Goal: Task Accomplishment & Management: Manage account settings

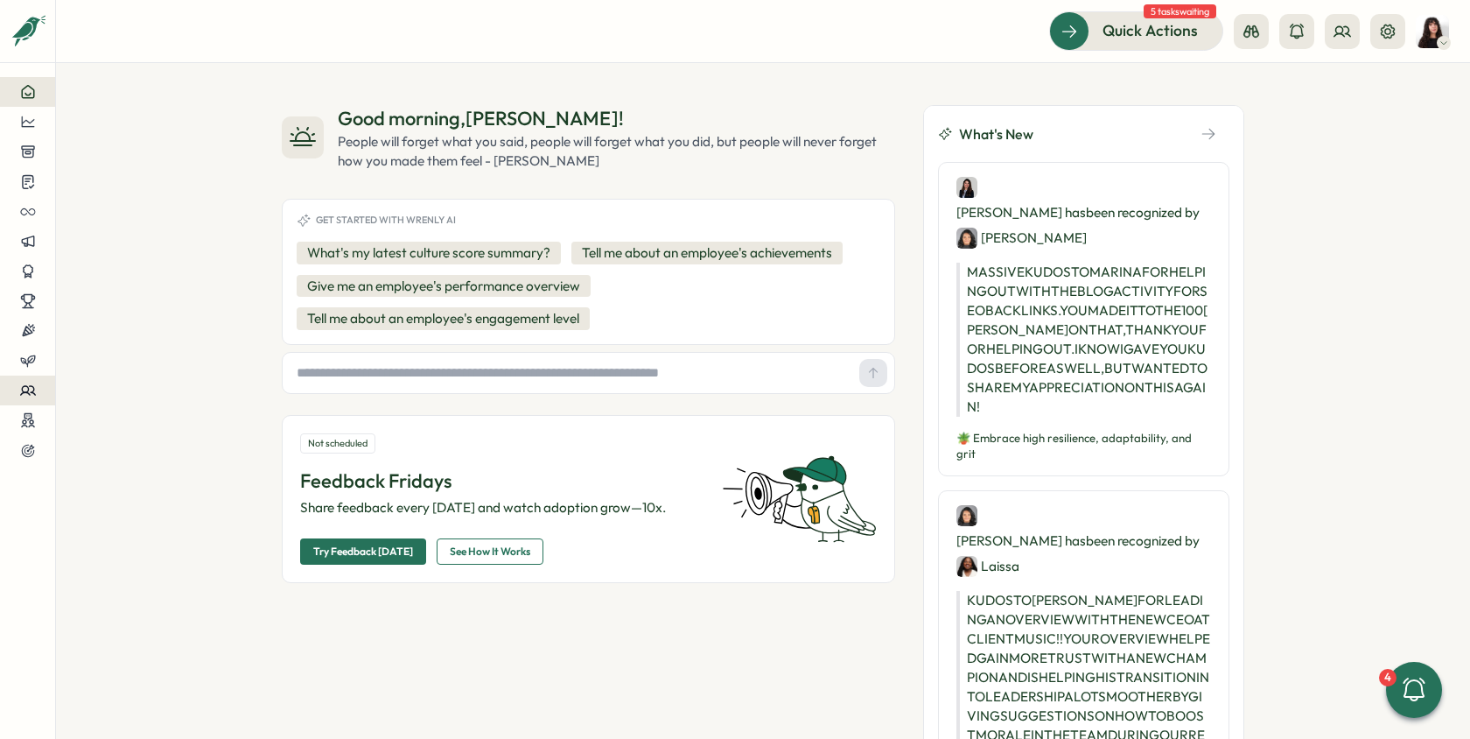
click at [29, 392] on icon at bounding box center [28, 390] width 16 height 16
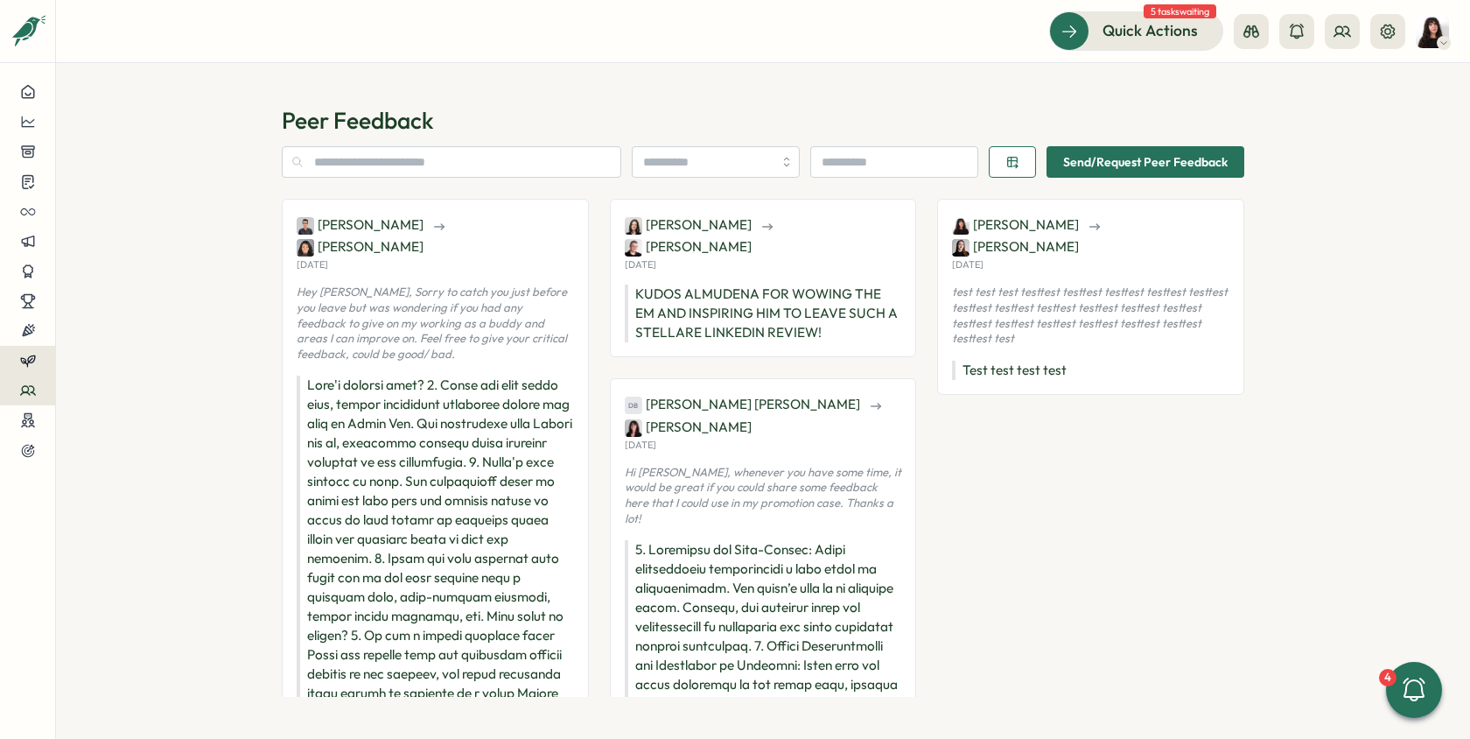
click at [29, 355] on icon at bounding box center [28, 361] width 16 height 16
click at [122, 329] on div "Reviews" at bounding box center [154, 327] width 136 height 19
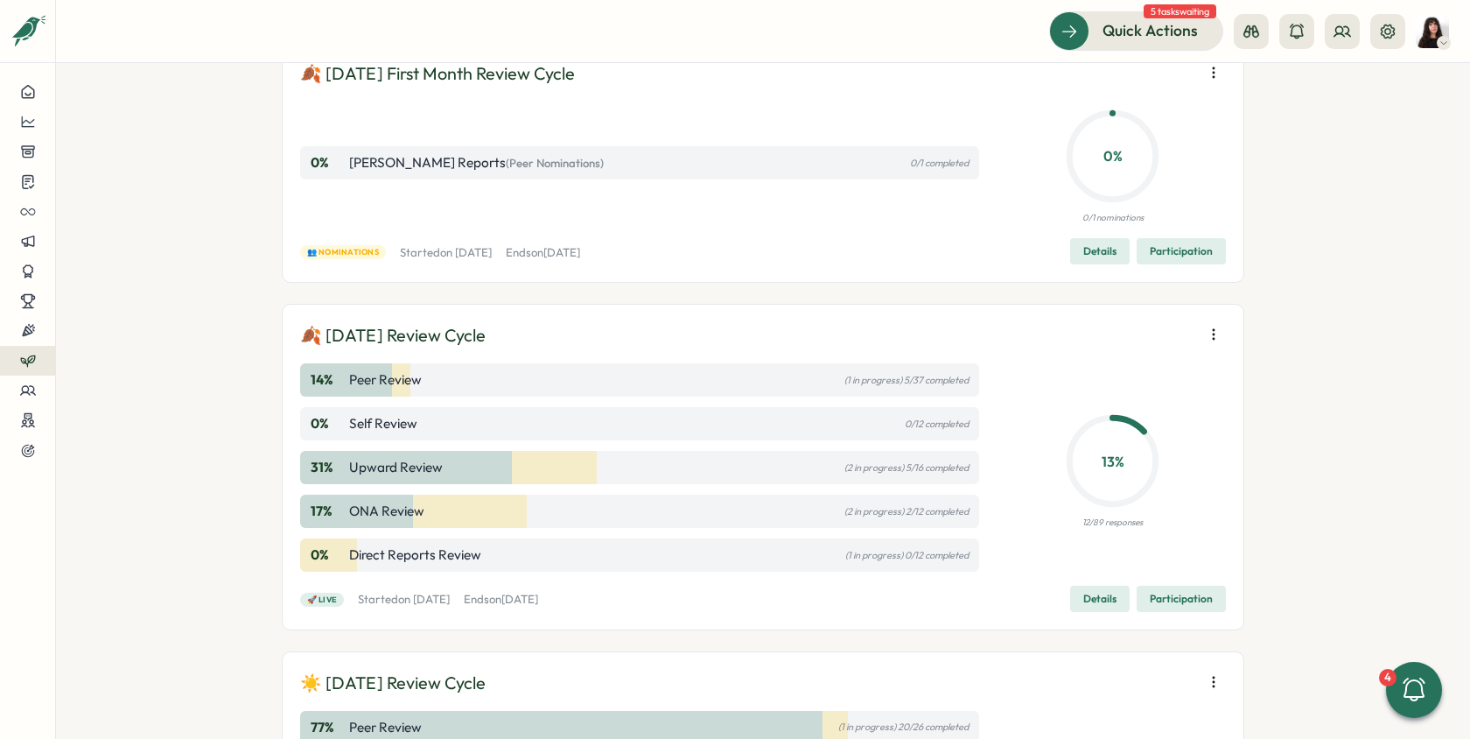
scroll to position [854, 0]
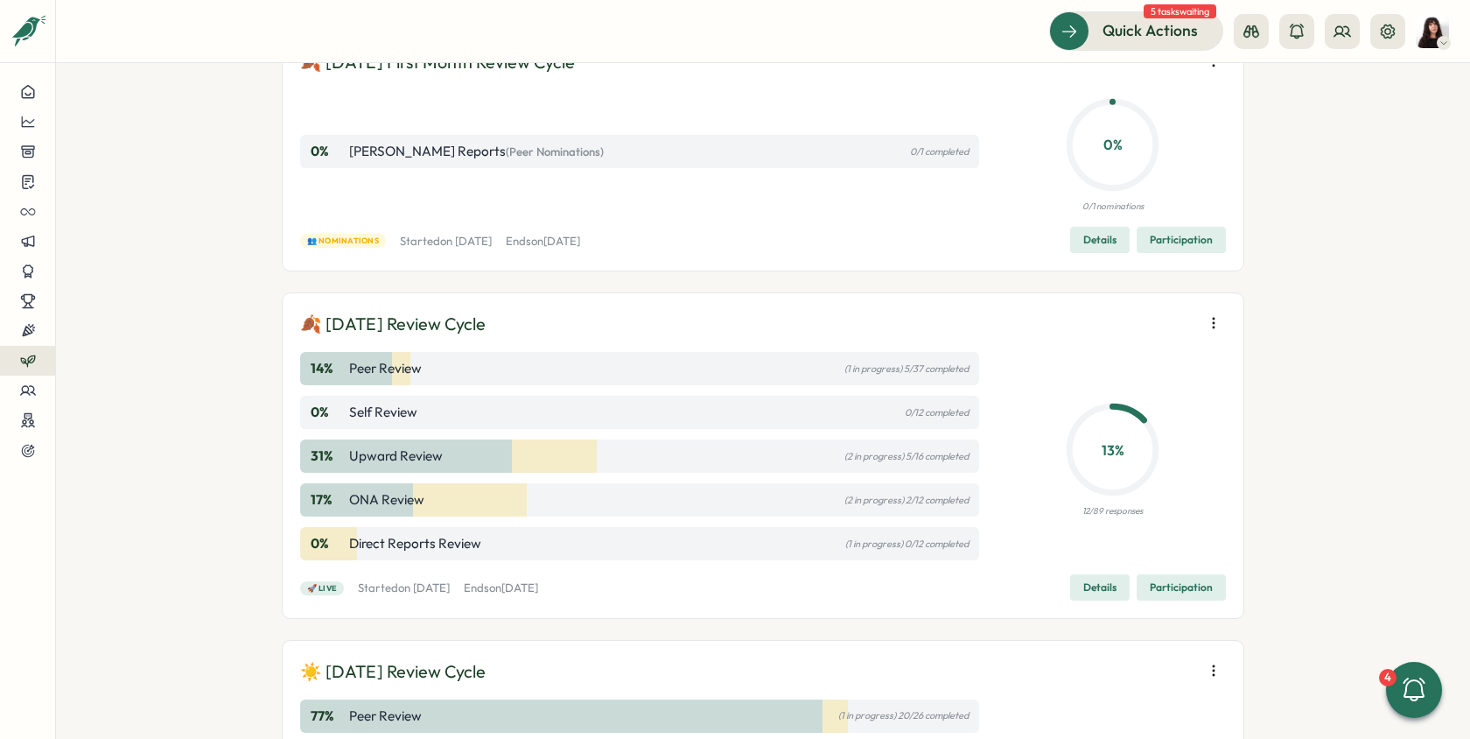
click at [1172, 585] on span "Participation" at bounding box center [1181, 587] width 63 height 25
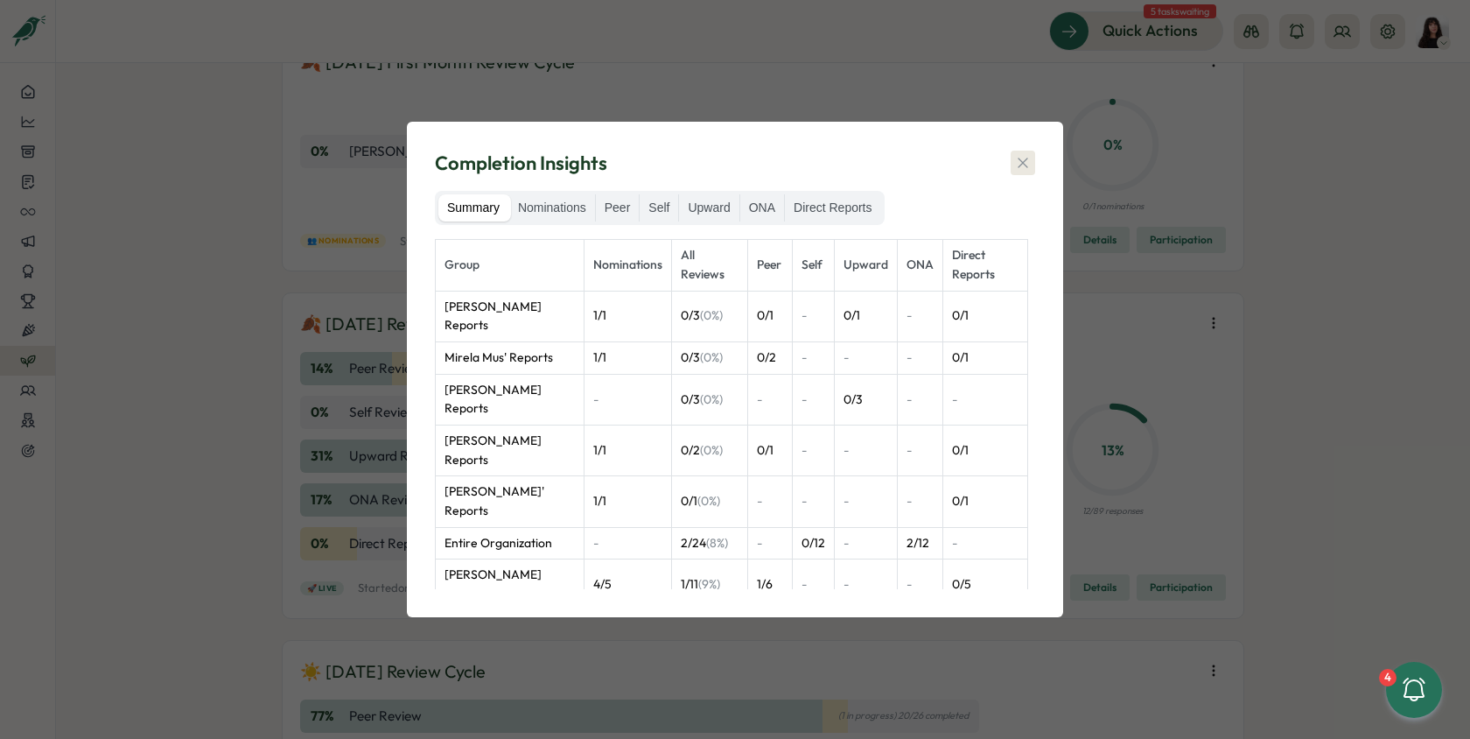
click at [1023, 165] on icon "button" at bounding box center [1023, 163] width 18 height 18
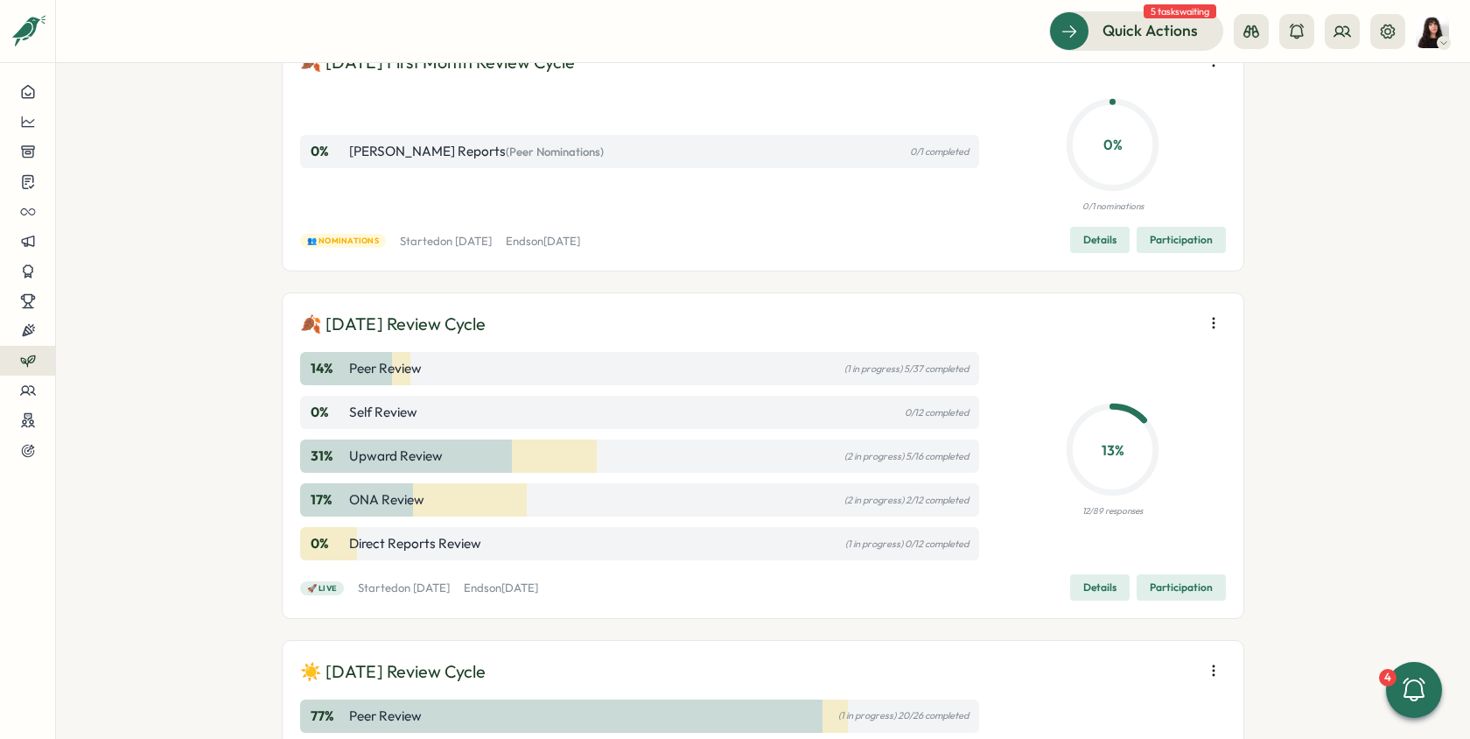
click at [1089, 585] on span "Details" at bounding box center [1100, 587] width 33 height 25
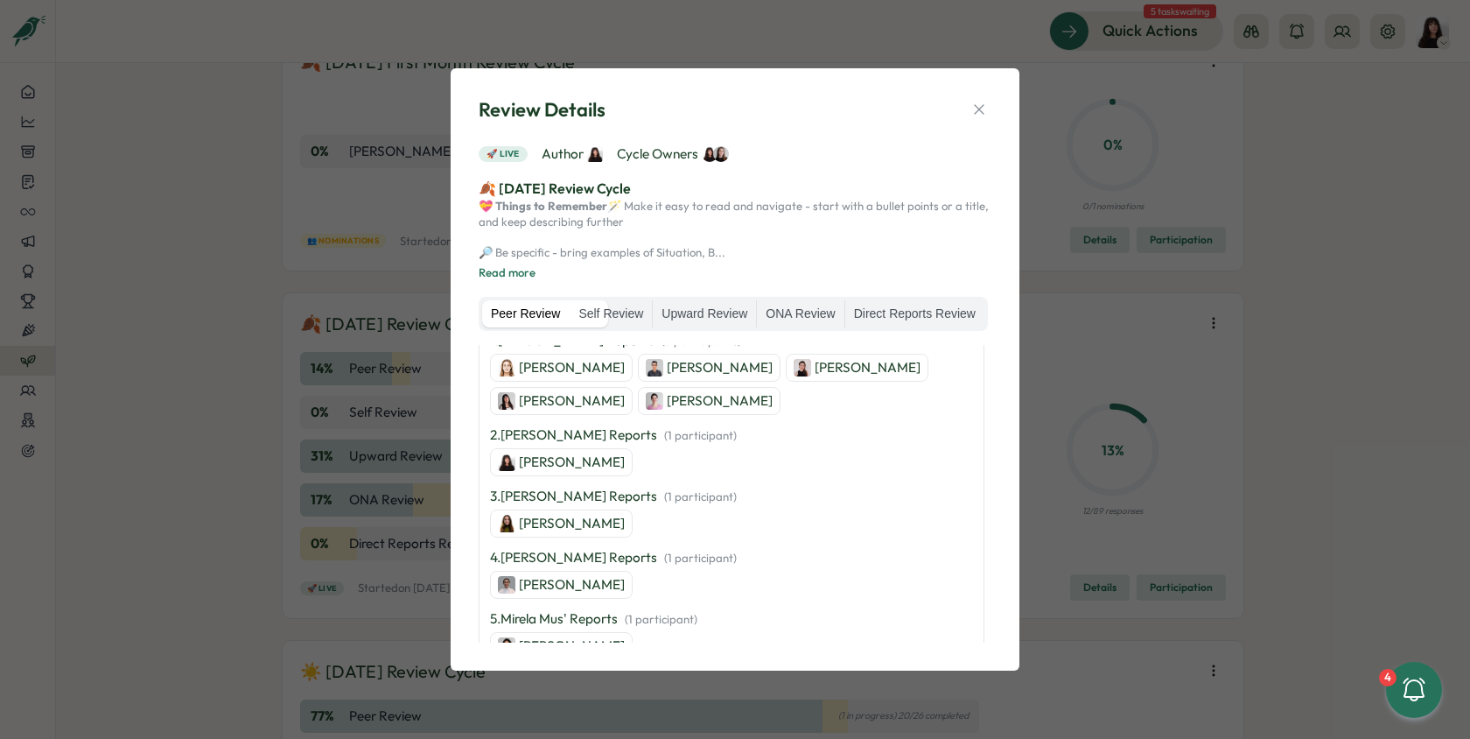
scroll to position [453, 0]
click at [652, 309] on label "Self Review" at bounding box center [611, 314] width 82 height 28
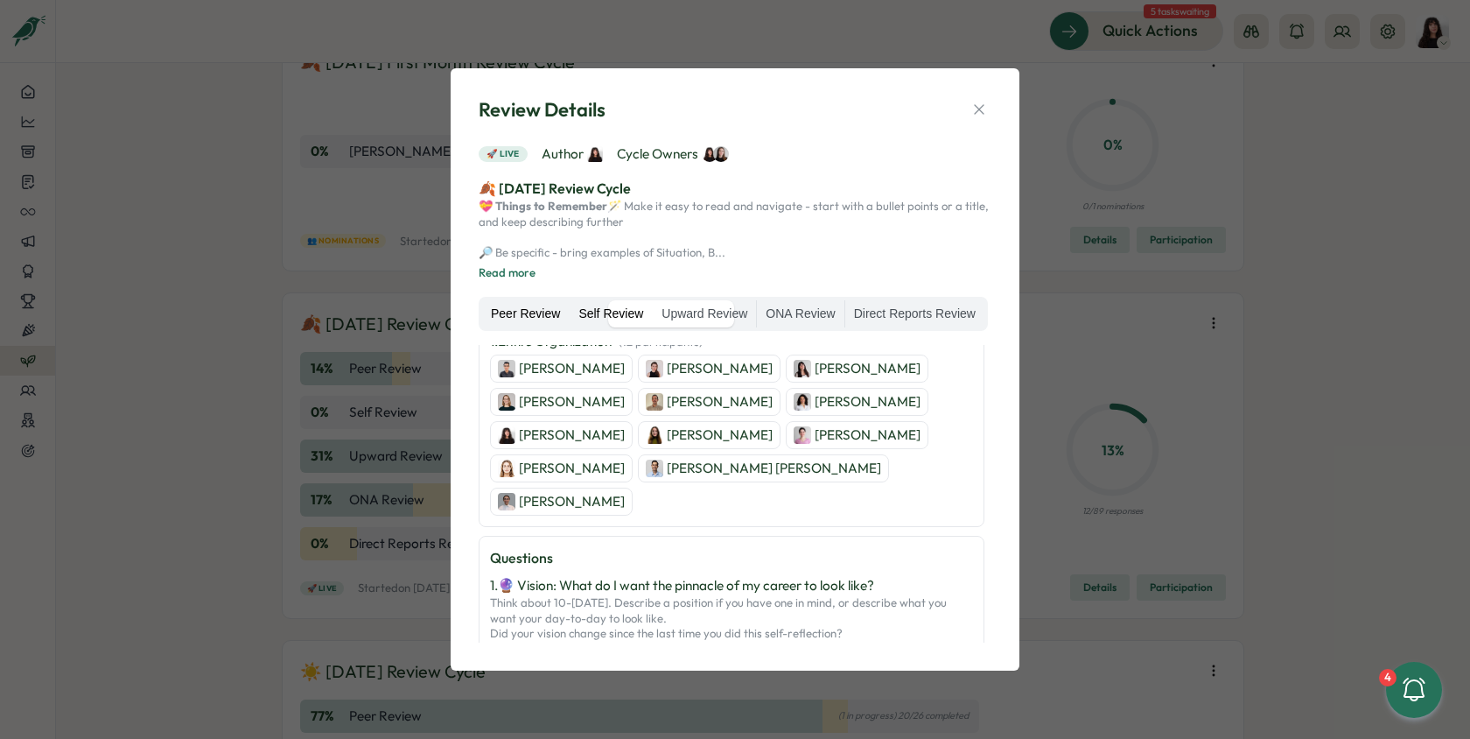
click at [544, 307] on label "Peer Review" at bounding box center [525, 314] width 87 height 28
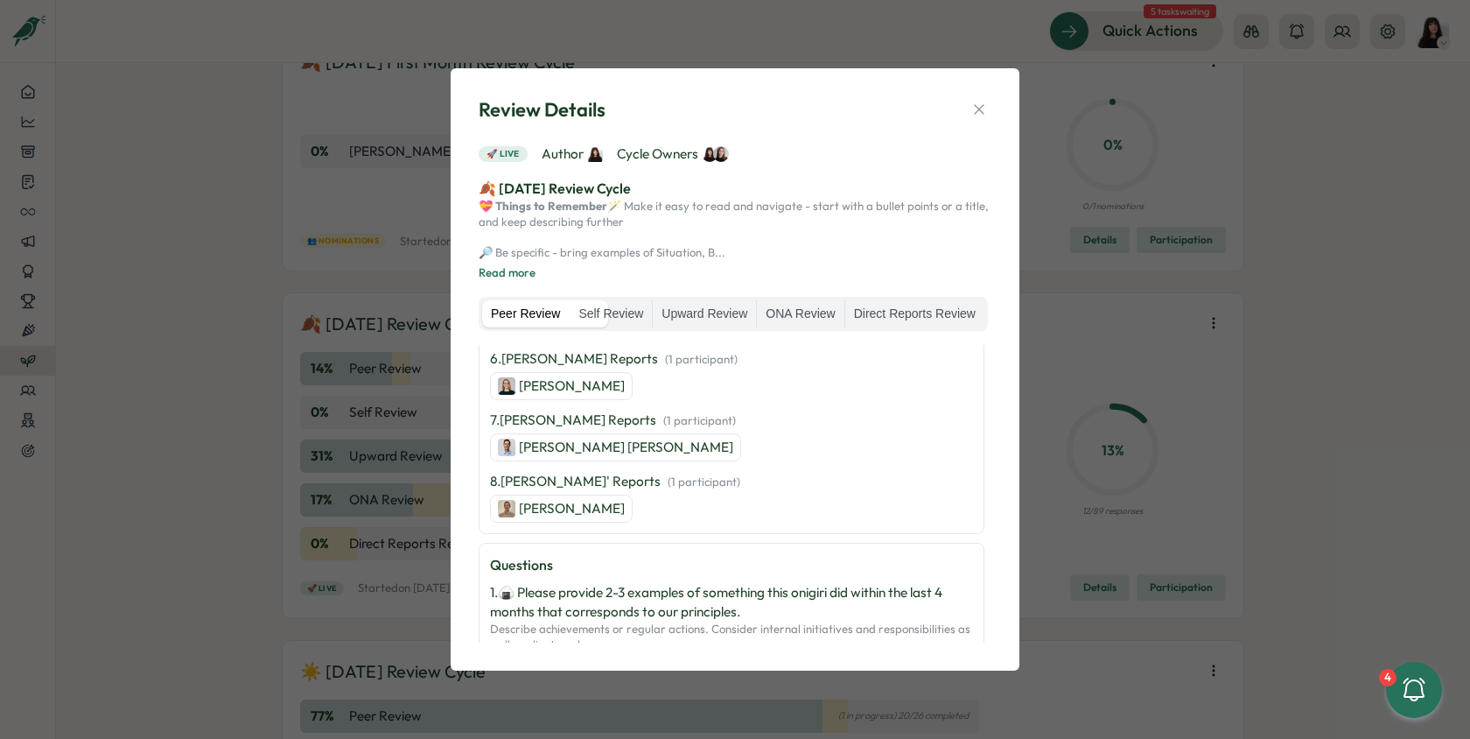
scroll to position [666, 0]
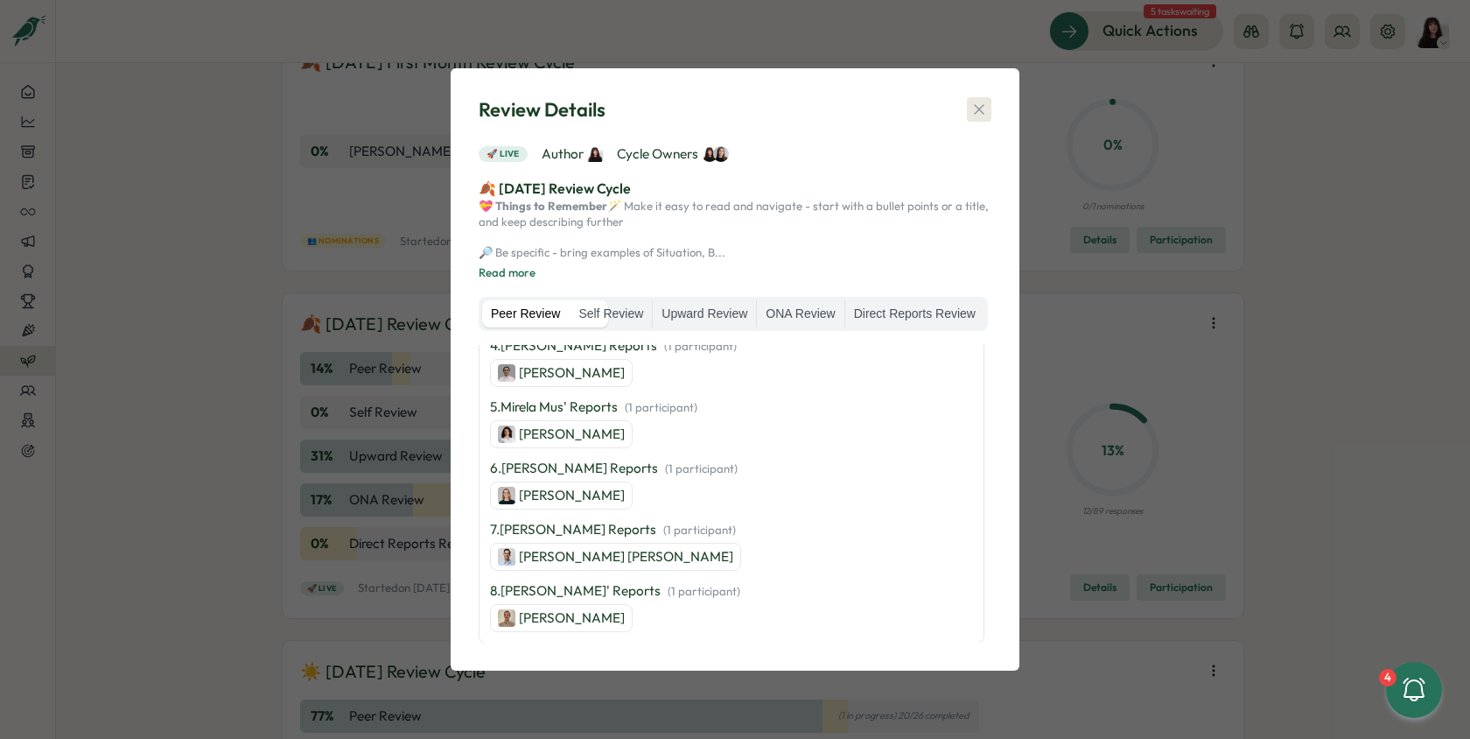
click at [982, 105] on icon "button" at bounding box center [979, 110] width 10 height 10
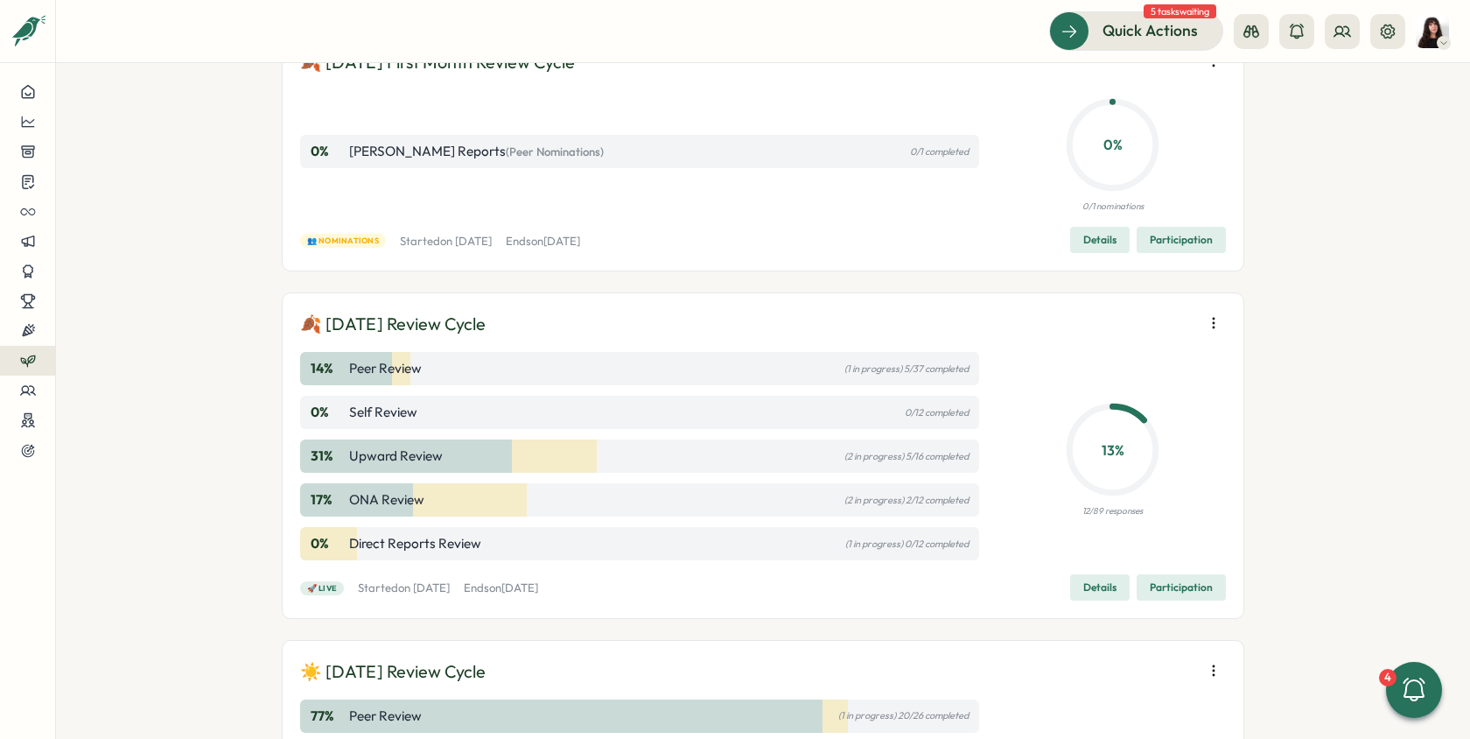
click at [1196, 587] on span "Participation" at bounding box center [1181, 587] width 63 height 25
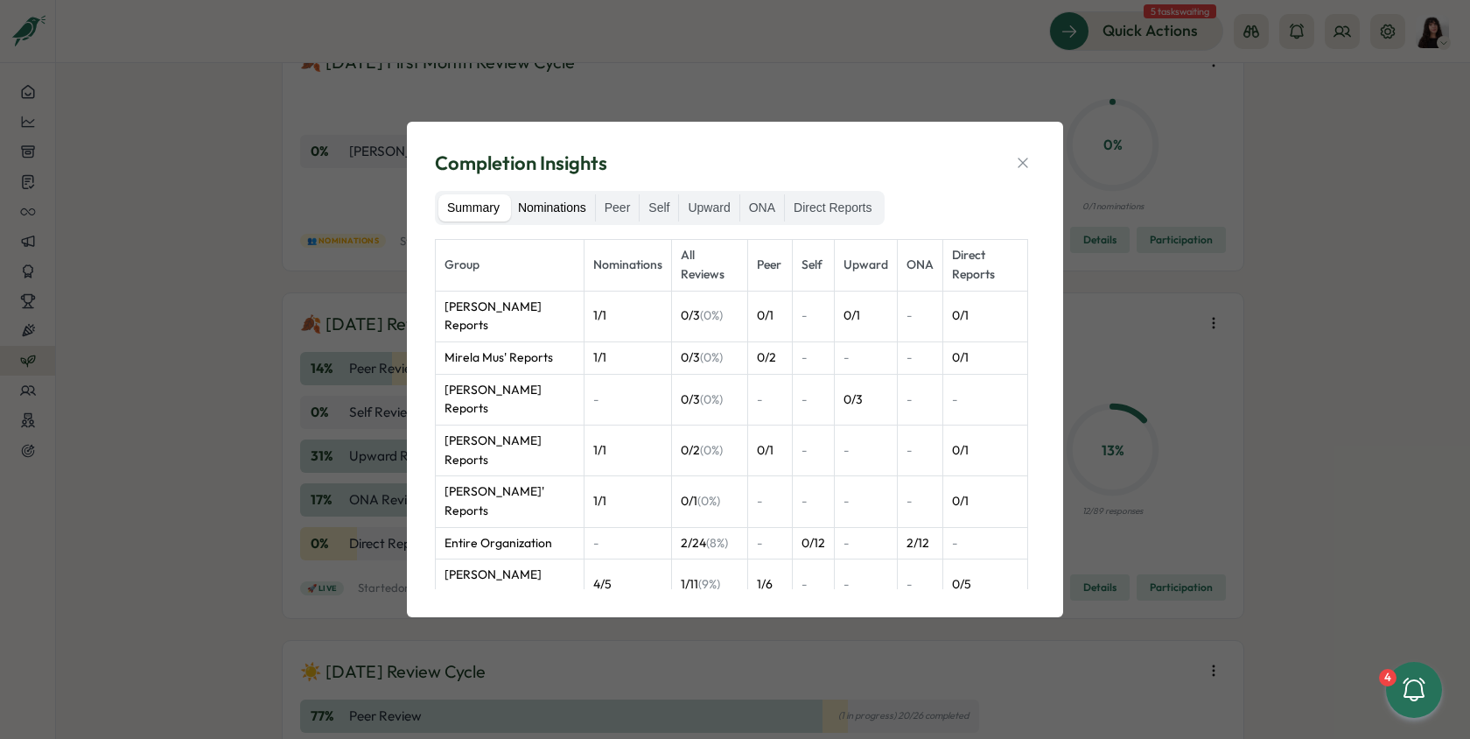
click at [565, 208] on label "Nominations" at bounding box center [552, 208] width 86 height 28
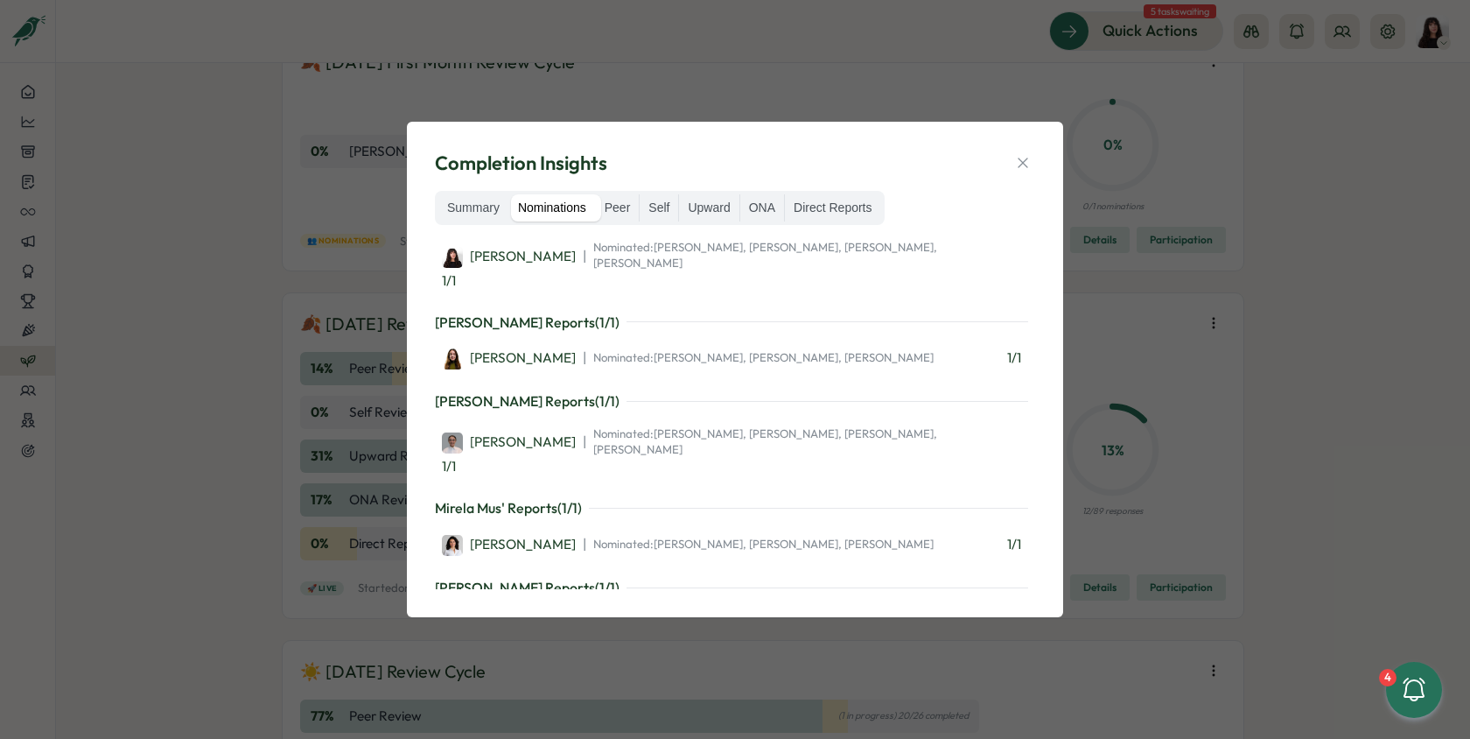
scroll to position [360, 0]
click at [608, 208] on label "Peer" at bounding box center [618, 208] width 44 height 28
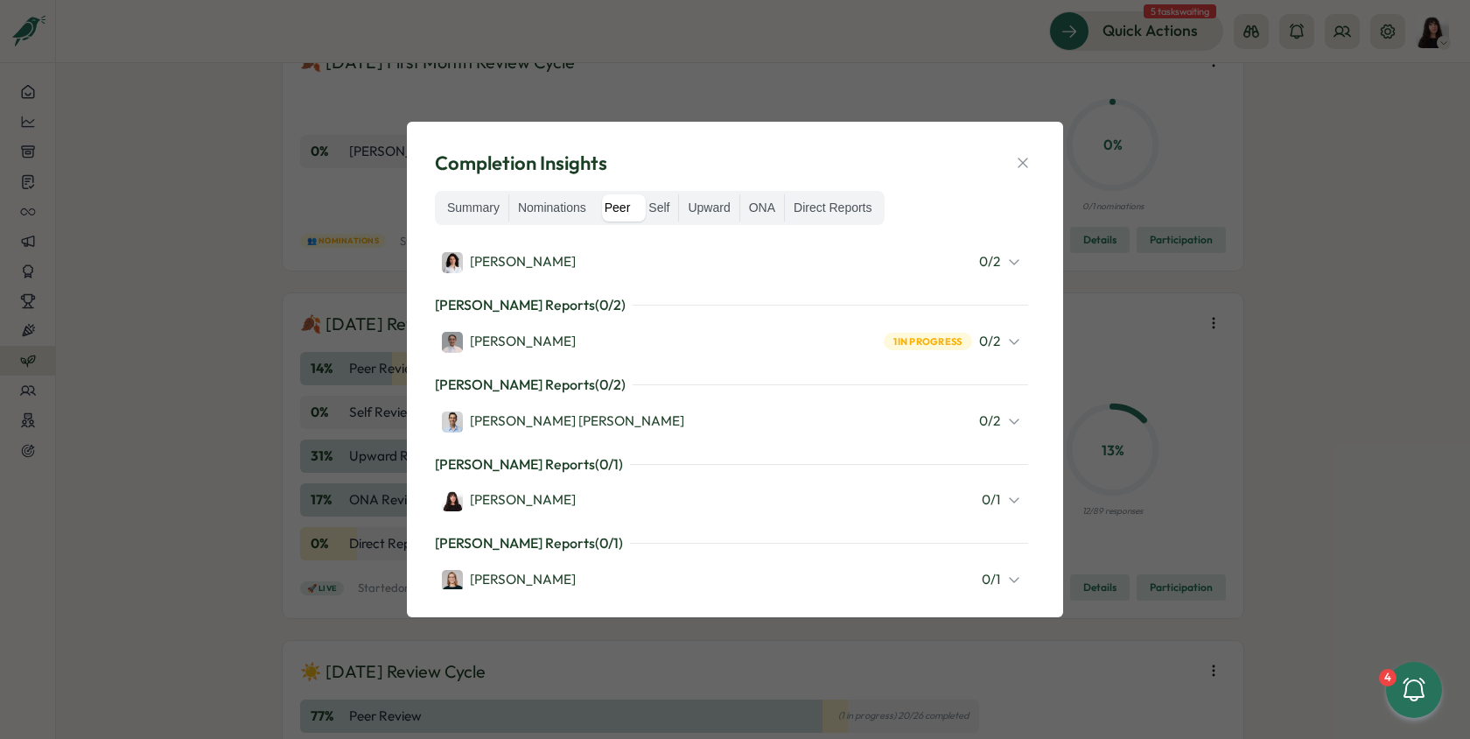
scroll to position [0, 0]
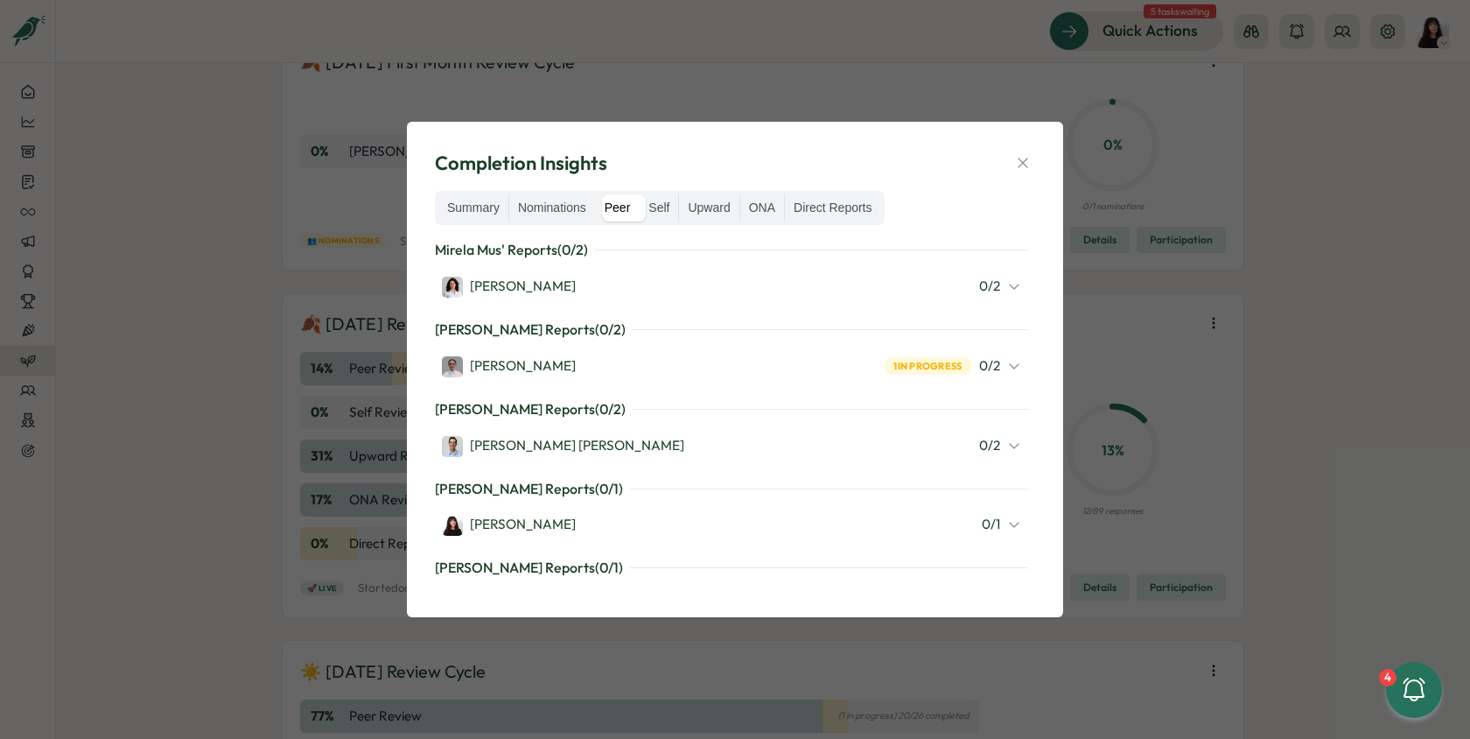
click at [851, 272] on div "[PERSON_NAME] 0 / 2" at bounding box center [731, 286] width 593 height 37
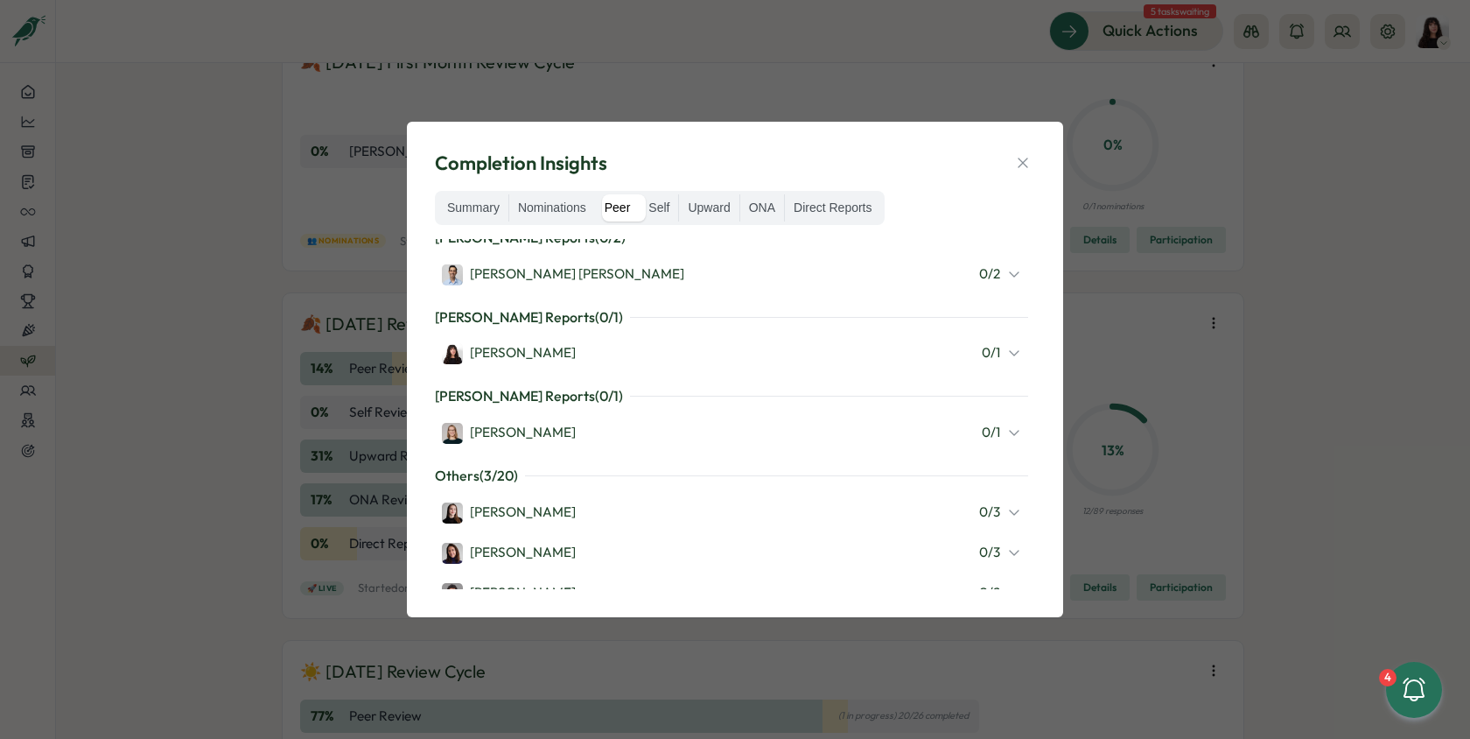
scroll to position [186, 0]
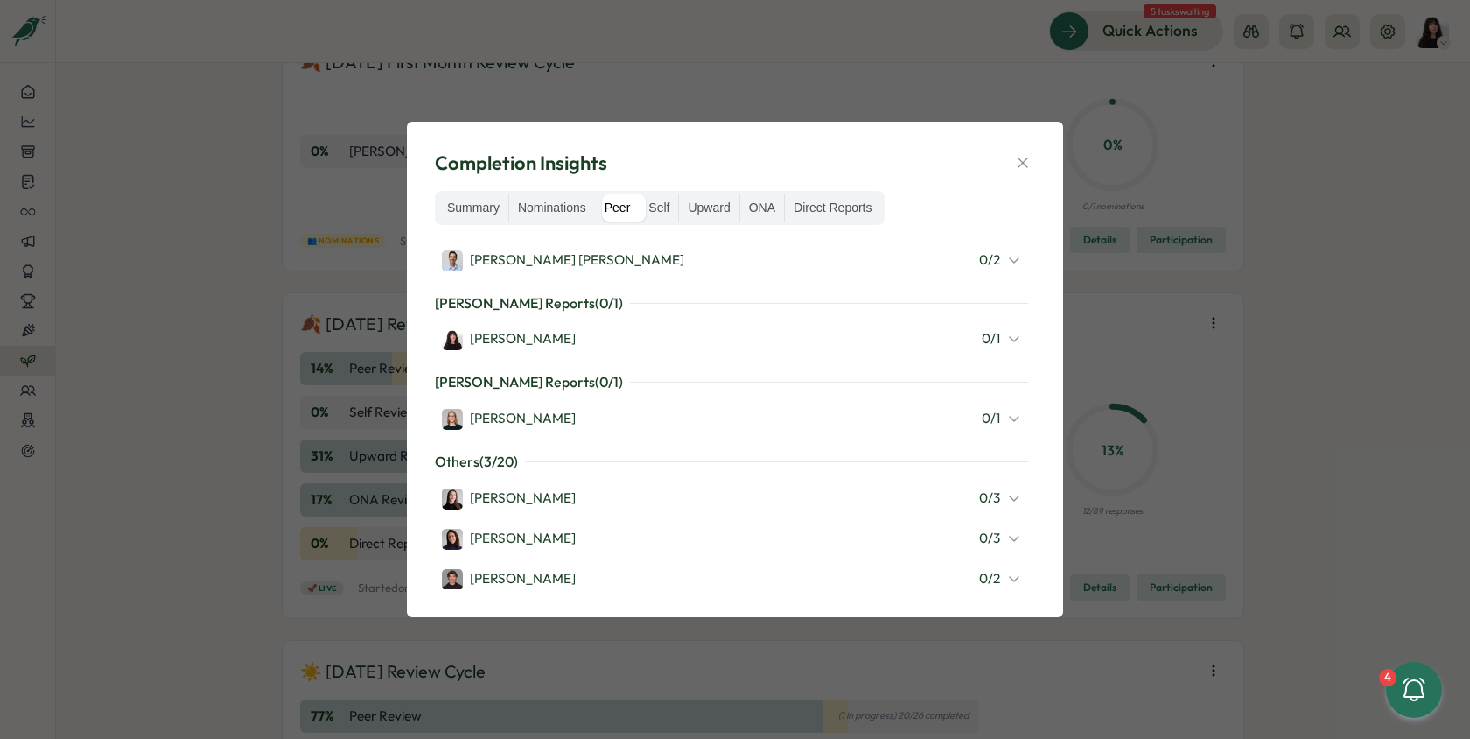
click at [1009, 427] on div "[PERSON_NAME] 0 / 1" at bounding box center [731, 418] width 579 height 23
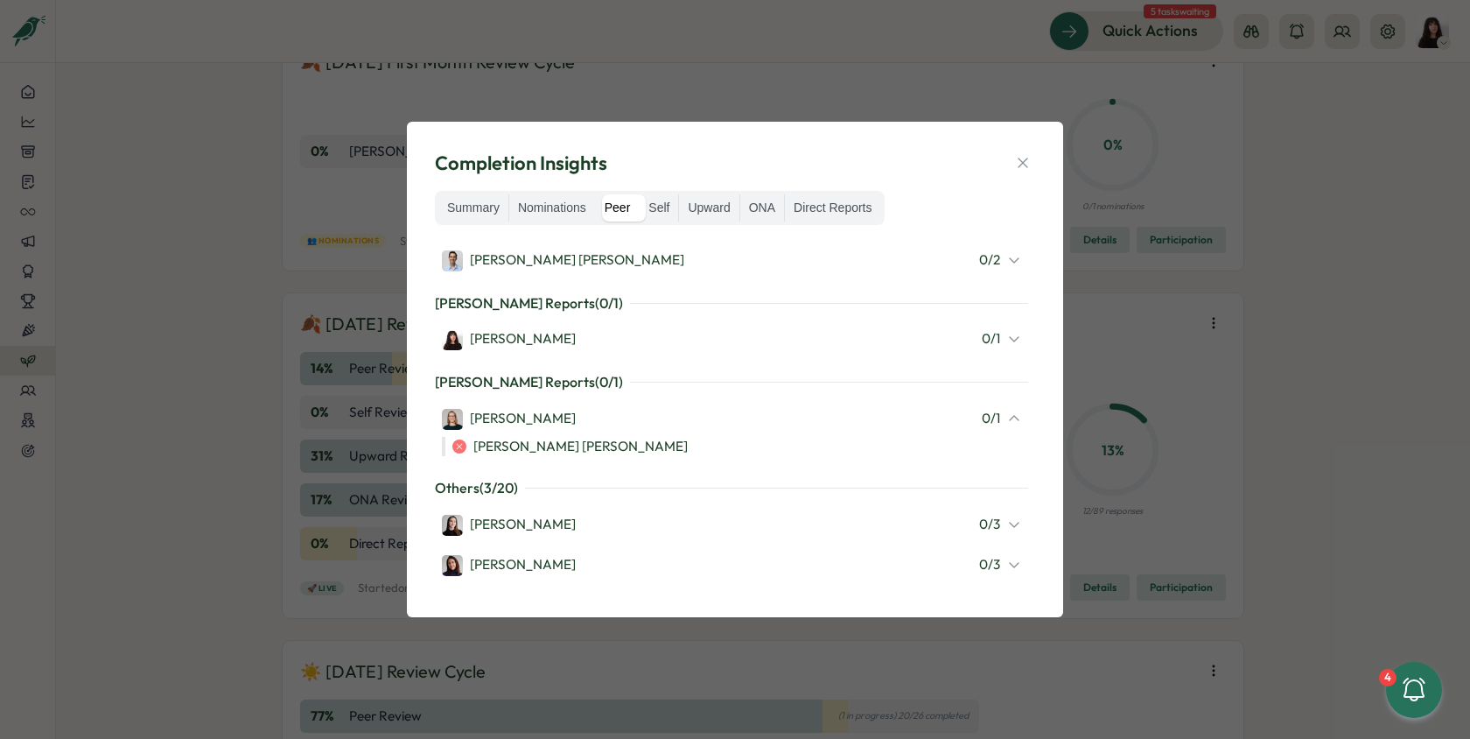
click at [1009, 423] on icon at bounding box center [1014, 418] width 14 height 14
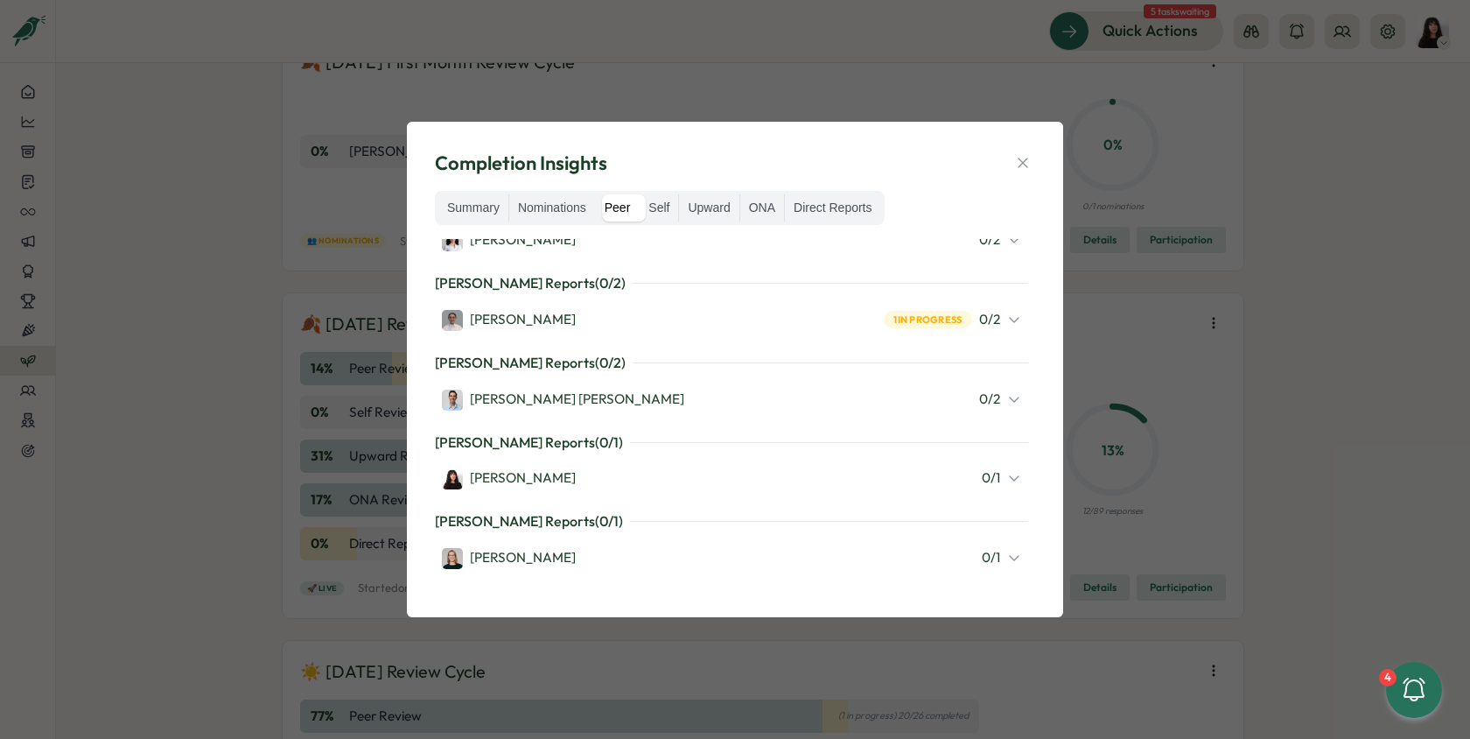
scroll to position [0, 0]
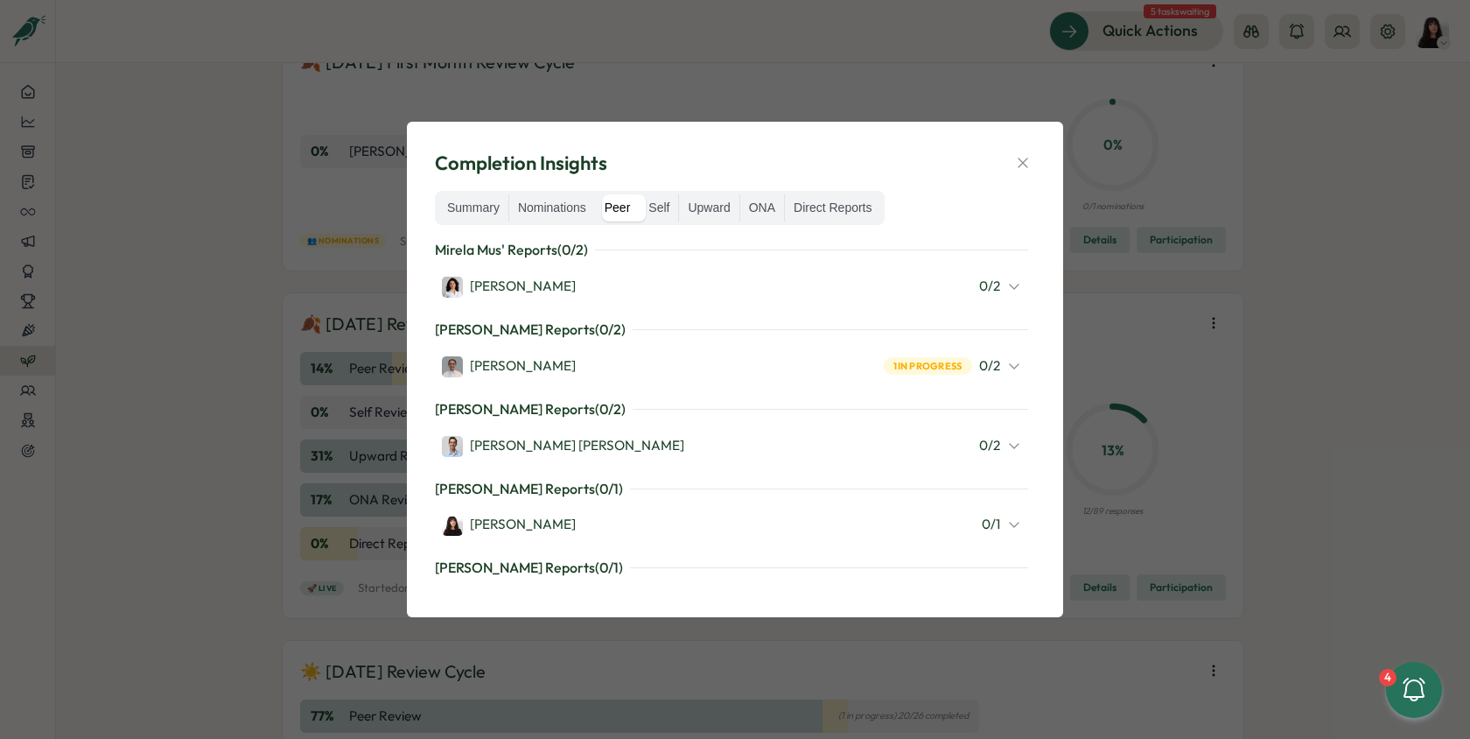
click at [1010, 284] on icon at bounding box center [1014, 286] width 9 height 4
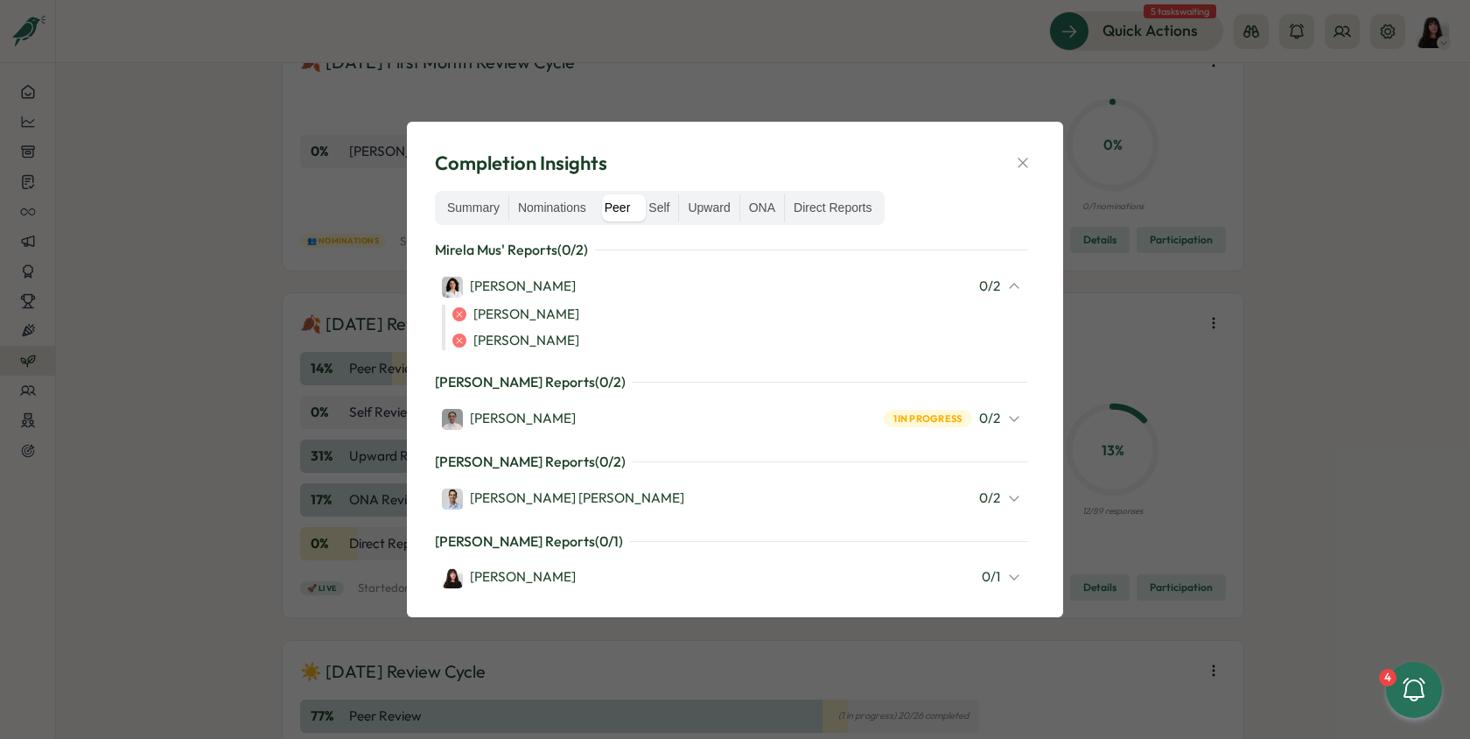
click at [1010, 417] on icon at bounding box center [1014, 419] width 9 height 4
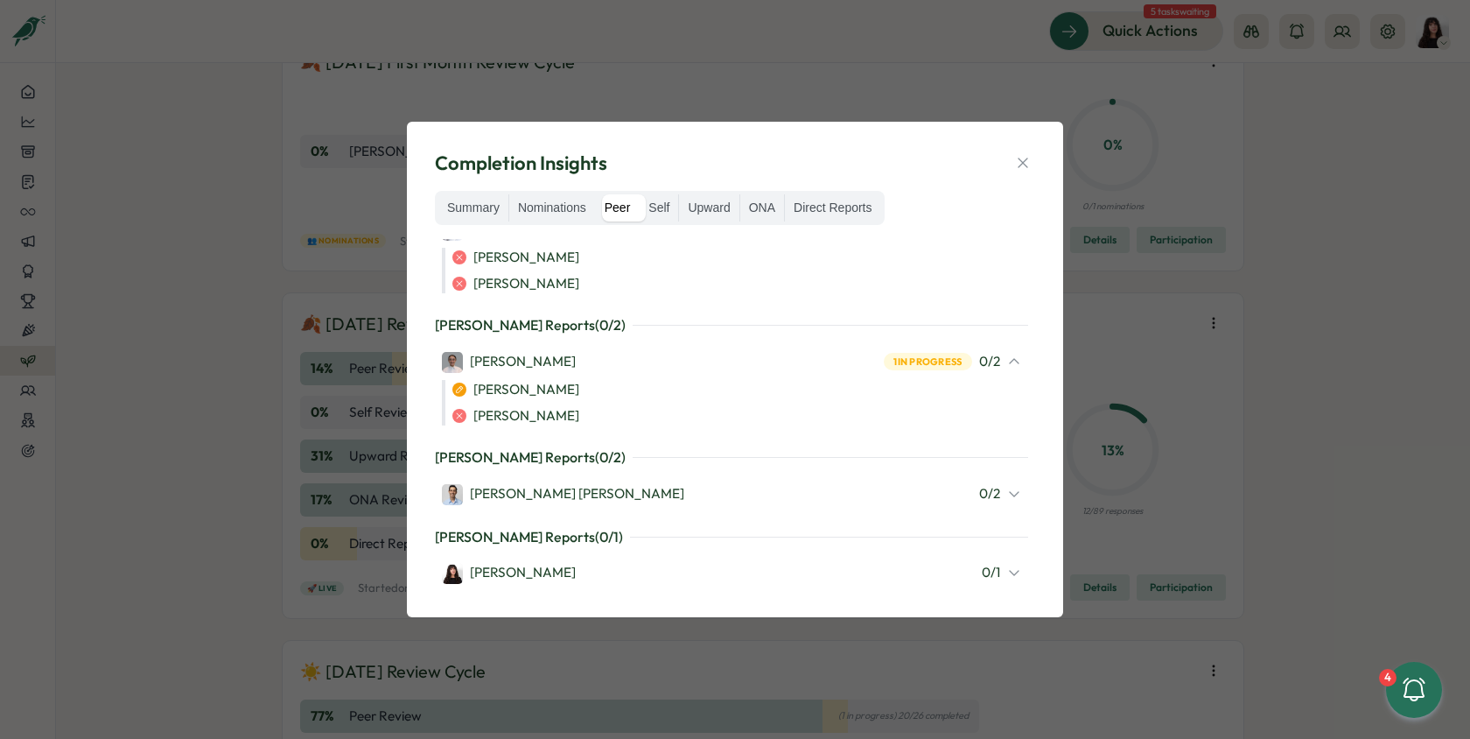
scroll to position [71, 0]
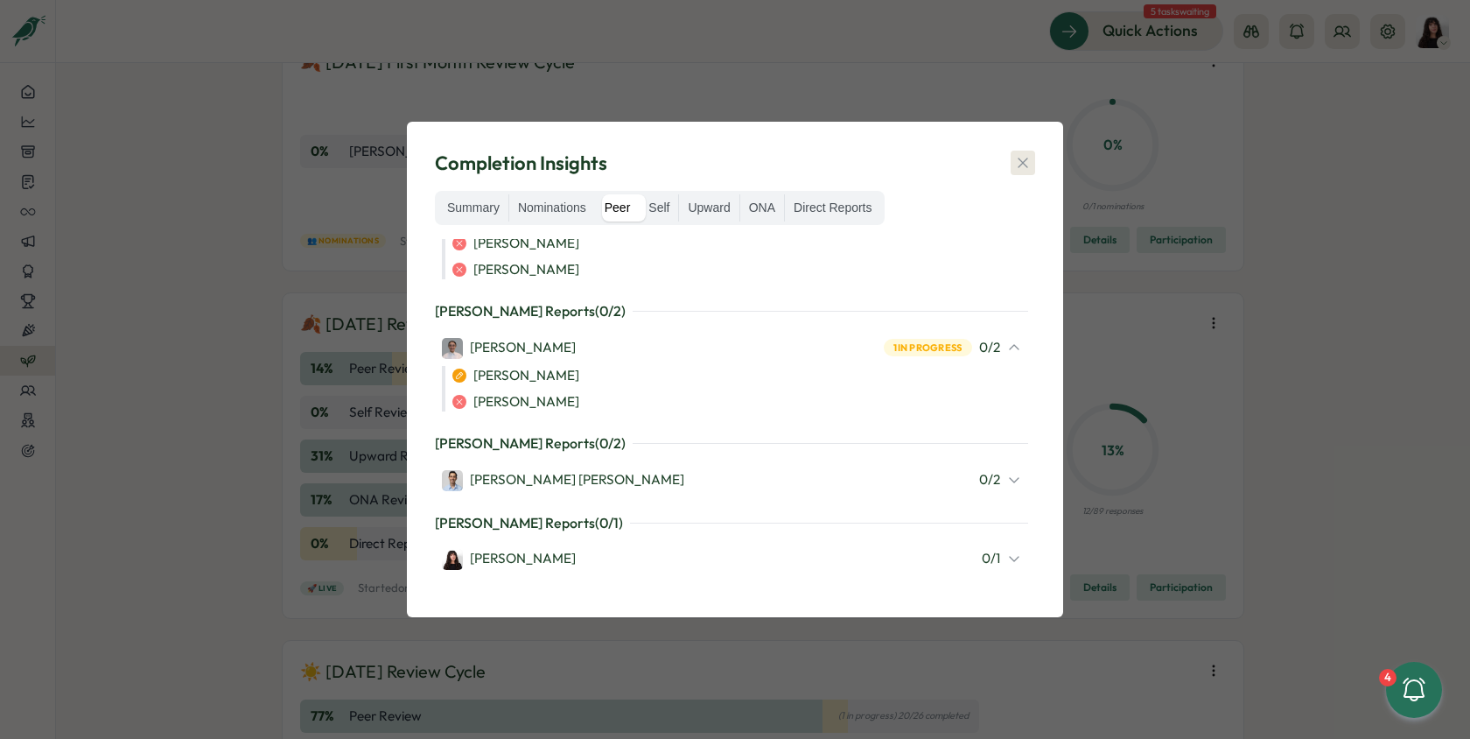
click at [1020, 167] on icon "button" at bounding box center [1023, 163] width 18 height 18
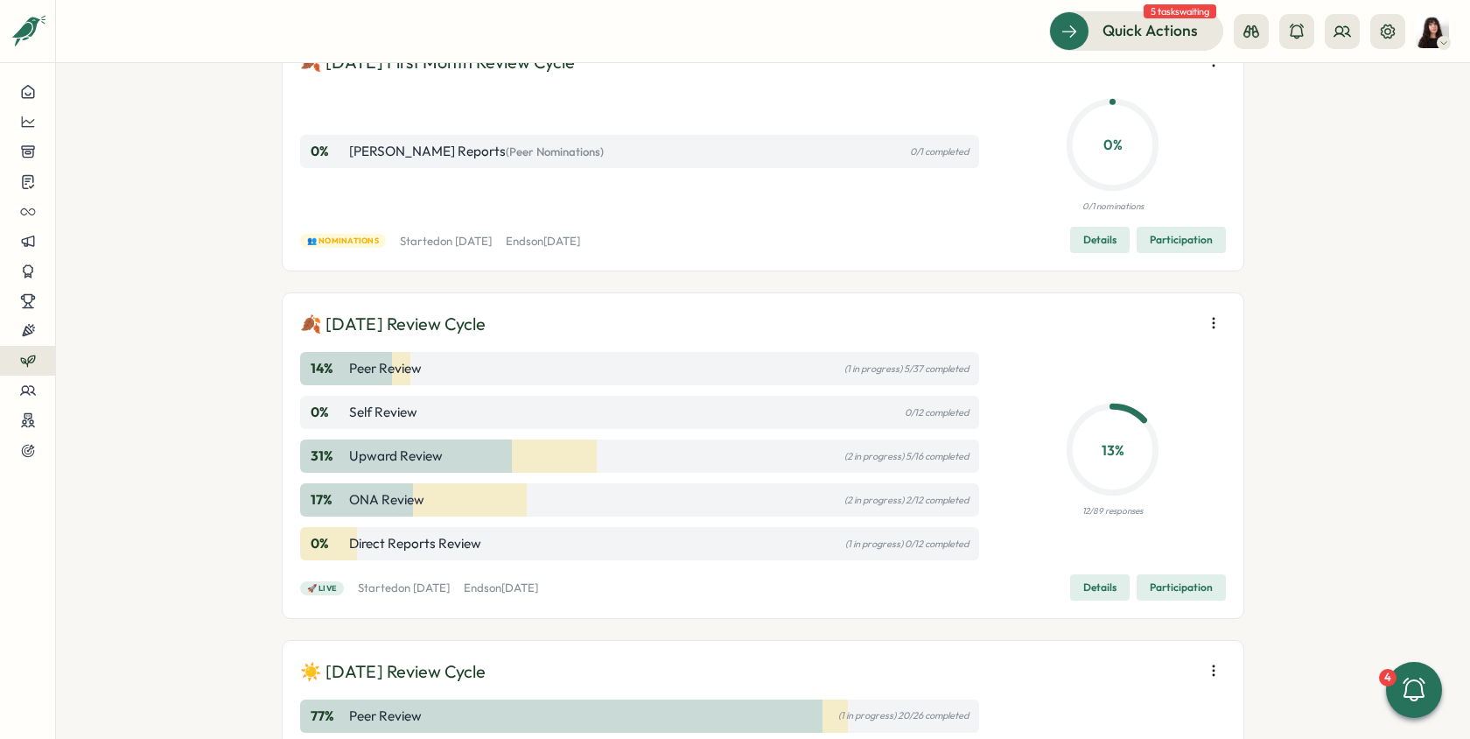
click at [1150, 586] on span "Participation" at bounding box center [1181, 587] width 63 height 25
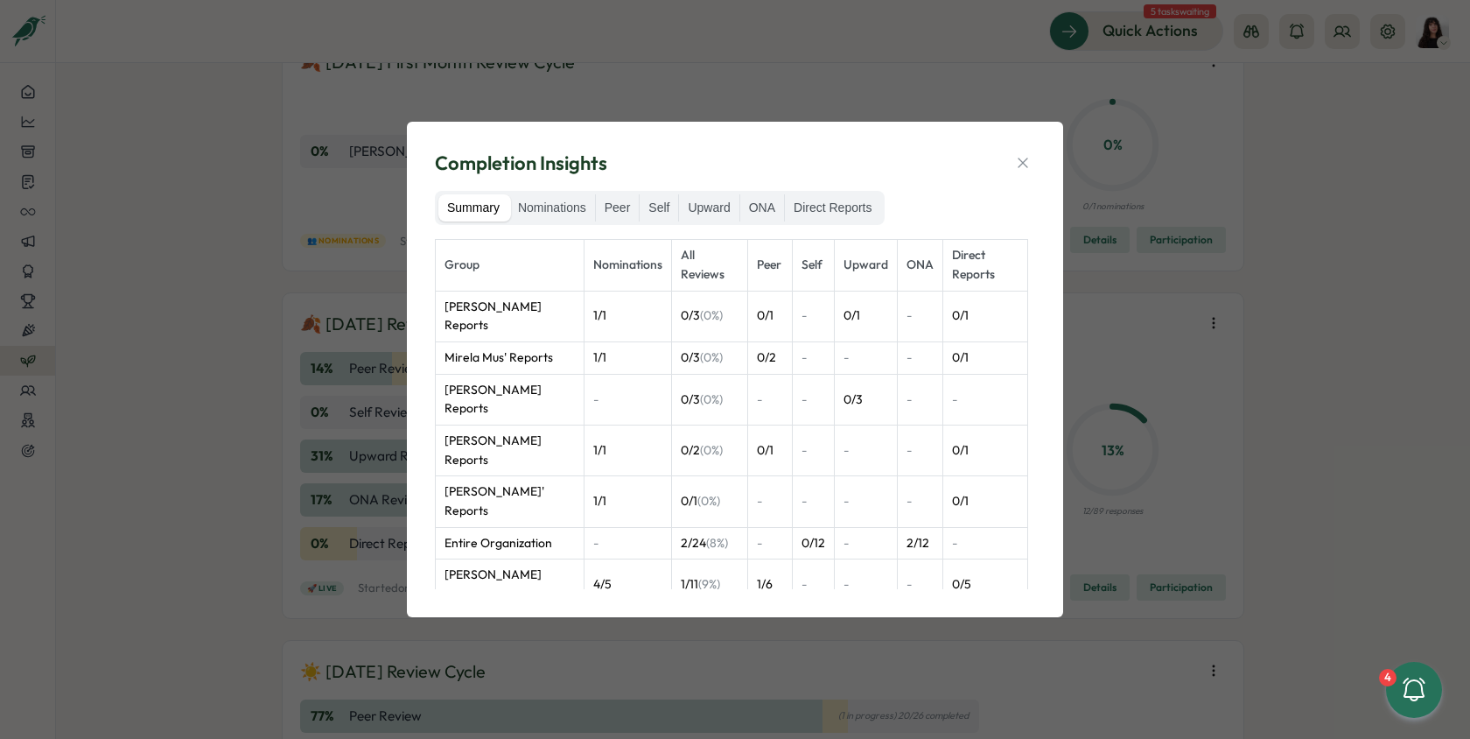
click at [566, 225] on div "Summary Nominations Peer Self Upward ONA Direct Reports Group Nominations All R…" at bounding box center [735, 390] width 600 height 399
click at [566, 215] on label "Nominations" at bounding box center [552, 208] width 86 height 28
